Goal: Task Accomplishment & Management: Use online tool/utility

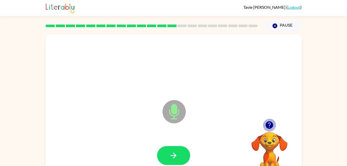
click at [269, 126] on icon "button" at bounding box center [270, 125] width 8 height 8
click at [269, 127] on icon "button" at bounding box center [270, 125] width 8 height 8
click at [271, 125] on icon "button" at bounding box center [269, 125] width 9 height 9
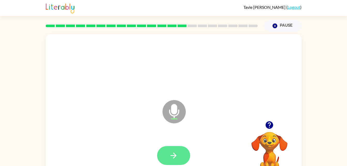
click at [180, 154] on button "button" at bounding box center [173, 155] width 33 height 19
click at [181, 155] on button "button" at bounding box center [173, 155] width 33 height 19
click at [176, 155] on icon "button" at bounding box center [173, 155] width 9 height 9
click at [175, 155] on icon "button" at bounding box center [174, 156] width 6 height 6
click at [174, 157] on icon "button" at bounding box center [174, 156] width 6 height 6
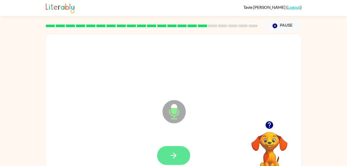
click at [172, 160] on button "button" at bounding box center [173, 155] width 33 height 19
click at [175, 155] on icon "button" at bounding box center [174, 156] width 6 height 6
click at [167, 152] on button "button" at bounding box center [173, 155] width 33 height 19
click at [172, 156] on icon "button" at bounding box center [173, 155] width 9 height 9
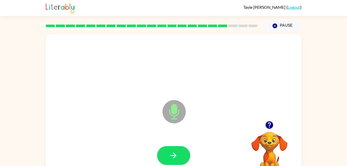
click at [190, 162] on div at bounding box center [173, 155] width 33 height 19
click at [178, 162] on button "button" at bounding box center [173, 155] width 33 height 19
click at [175, 156] on icon "button" at bounding box center [174, 156] width 6 height 6
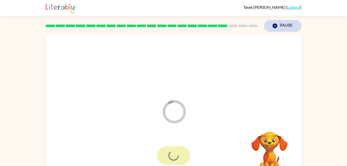
click at [287, 24] on button "Pause Pause" at bounding box center [283, 26] width 38 height 12
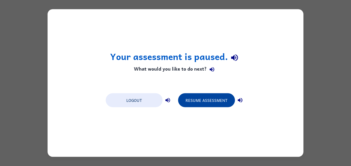
click at [224, 101] on button "Resume Assessment" at bounding box center [206, 100] width 57 height 14
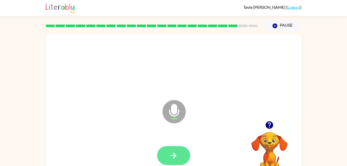
click at [172, 155] on icon "button" at bounding box center [173, 155] width 9 height 9
click at [177, 160] on icon "button" at bounding box center [173, 155] width 9 height 9
click at [178, 153] on button "button" at bounding box center [173, 155] width 33 height 19
click at [177, 162] on button "button" at bounding box center [173, 155] width 33 height 19
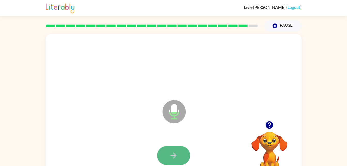
click at [177, 158] on icon "button" at bounding box center [173, 155] width 9 height 9
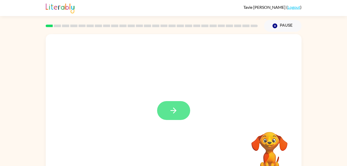
click at [178, 110] on button "button" at bounding box center [173, 110] width 33 height 19
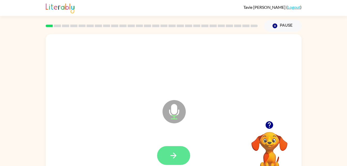
click at [174, 157] on icon "button" at bounding box center [173, 155] width 9 height 9
click at [176, 157] on icon "button" at bounding box center [173, 155] width 9 height 9
click at [173, 153] on icon "button" at bounding box center [174, 156] width 6 height 6
click at [177, 156] on icon "button" at bounding box center [173, 155] width 9 height 9
click at [173, 154] on icon "button" at bounding box center [173, 155] width 9 height 9
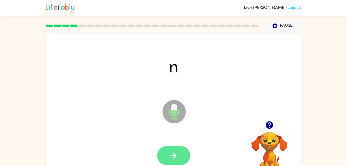
click at [174, 152] on icon "button" at bounding box center [173, 155] width 9 height 9
click at [172, 157] on icon "button" at bounding box center [173, 155] width 9 height 9
click at [175, 157] on icon "button" at bounding box center [174, 156] width 6 height 6
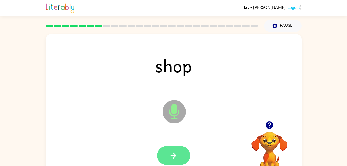
click at [174, 162] on button "button" at bounding box center [173, 155] width 33 height 19
click at [174, 156] on icon "button" at bounding box center [173, 155] width 9 height 9
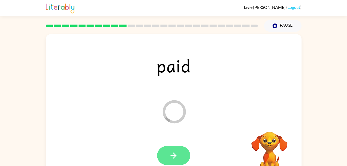
click at [175, 156] on icon "button" at bounding box center [174, 156] width 6 height 6
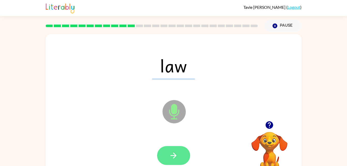
click at [172, 164] on button "button" at bounding box center [173, 155] width 33 height 19
click at [170, 159] on icon "button" at bounding box center [173, 155] width 9 height 9
click at [177, 158] on icon "button" at bounding box center [173, 155] width 9 height 9
click at [165, 152] on button "button" at bounding box center [173, 155] width 33 height 19
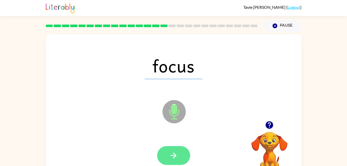
click at [178, 153] on button "button" at bounding box center [173, 155] width 33 height 19
click at [174, 158] on icon "button" at bounding box center [174, 156] width 6 height 6
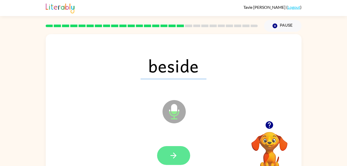
click at [176, 150] on button "button" at bounding box center [173, 155] width 33 height 19
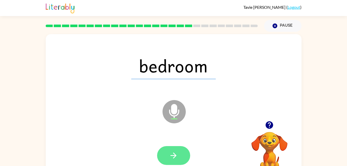
click at [174, 153] on icon "button" at bounding box center [173, 155] width 9 height 9
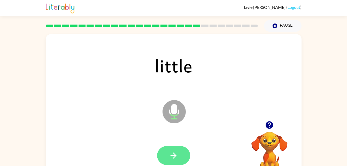
click at [180, 158] on button "button" at bounding box center [173, 155] width 33 height 19
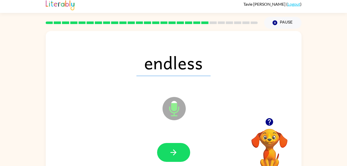
scroll to position [16, 0]
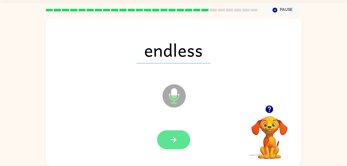
click at [178, 138] on button "button" at bounding box center [173, 139] width 33 height 19
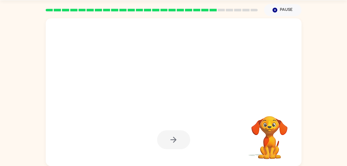
scroll to position [0, 0]
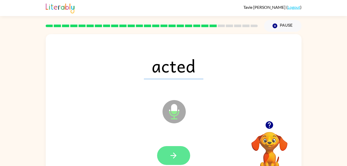
click at [178, 155] on button "button" at bounding box center [173, 155] width 33 height 19
click at [175, 152] on icon "button" at bounding box center [173, 155] width 9 height 9
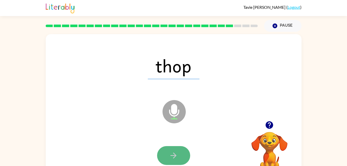
click at [178, 154] on button "button" at bounding box center [173, 155] width 33 height 19
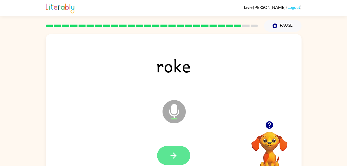
click at [179, 155] on button "button" at bounding box center [173, 155] width 33 height 19
click at [181, 152] on button "button" at bounding box center [173, 155] width 33 height 19
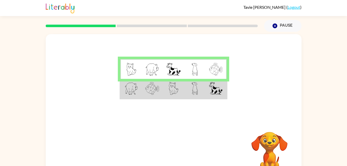
click at [208, 75] on td at bounding box center [216, 69] width 21 height 20
click at [196, 89] on img at bounding box center [195, 88] width 6 height 13
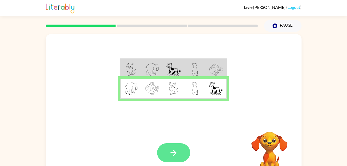
click at [172, 150] on icon "button" at bounding box center [173, 152] width 9 height 9
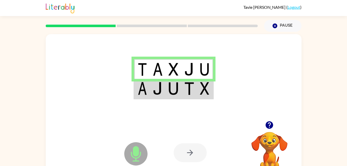
click at [178, 94] on img at bounding box center [174, 88] width 10 height 13
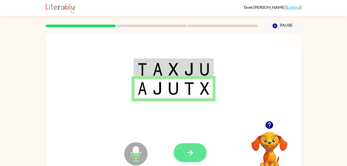
click at [186, 156] on icon "button" at bounding box center [190, 152] width 9 height 9
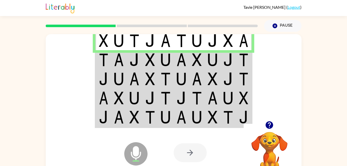
click at [145, 57] on img at bounding box center [150, 59] width 10 height 13
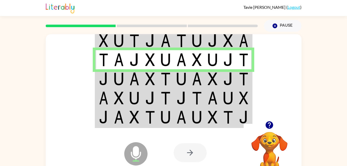
click at [219, 85] on td at bounding box center [213, 78] width 16 height 19
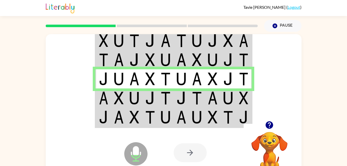
click at [145, 100] on td at bounding box center [151, 97] width 16 height 19
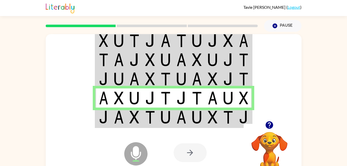
click at [160, 121] on td at bounding box center [166, 118] width 16 height 20
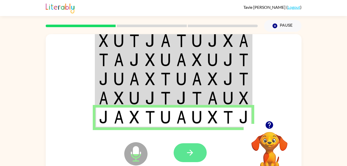
click at [187, 153] on icon "button" at bounding box center [190, 152] width 9 height 9
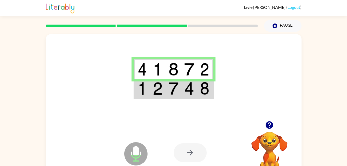
click at [190, 89] on img at bounding box center [189, 88] width 10 height 13
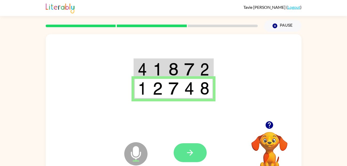
click at [197, 157] on button "button" at bounding box center [190, 152] width 33 height 19
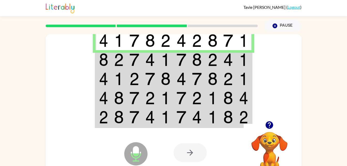
click at [221, 58] on td at bounding box center [229, 59] width 16 height 19
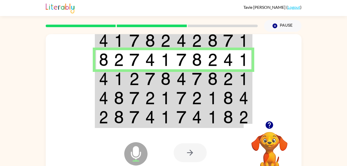
click at [236, 83] on td at bounding box center [229, 78] width 16 height 19
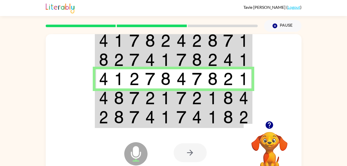
click at [213, 99] on img at bounding box center [213, 98] width 10 height 13
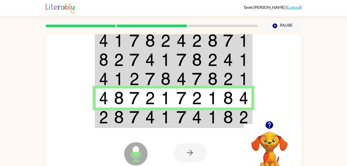
click at [178, 127] on div at bounding box center [212, 153] width 76 height 58
click at [156, 121] on td at bounding box center [151, 118] width 16 height 20
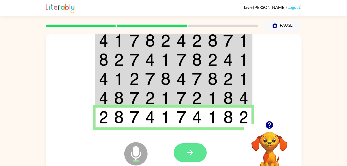
click at [192, 152] on icon "button" at bounding box center [190, 153] width 6 height 6
